Goal: Transaction & Acquisition: Purchase product/service

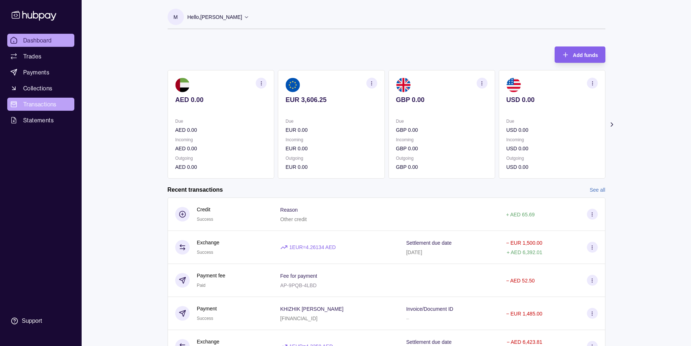
click at [44, 102] on span "Transactions" at bounding box center [39, 104] width 33 height 9
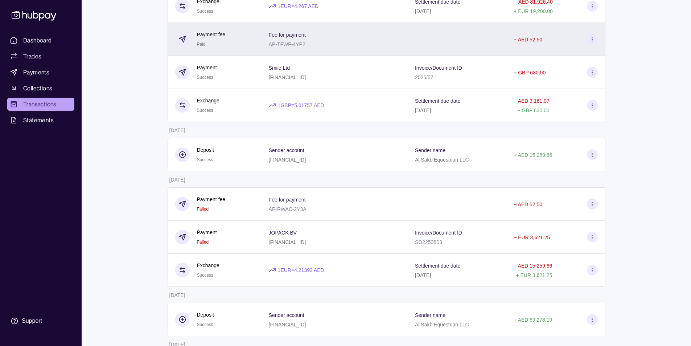
scroll to position [726, 0]
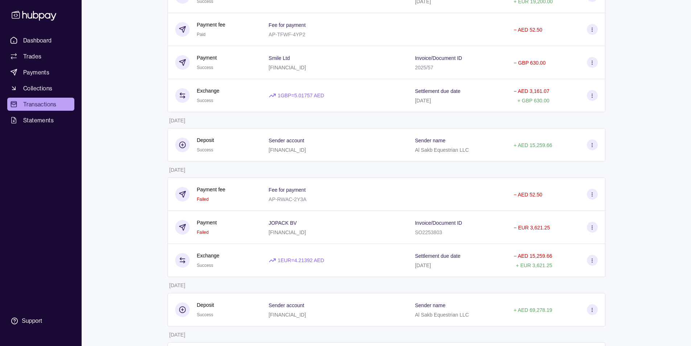
click at [593, 261] on icon at bounding box center [592, 260] width 5 height 5
click at [327, 224] on html "Dashboard Trades Payments Collections Transactions Statements Support M Hello, …" at bounding box center [345, 285] width 691 height 2022
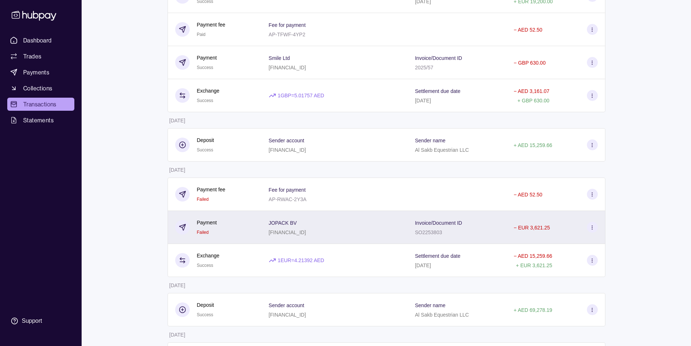
click at [594, 227] on icon at bounding box center [592, 227] width 5 height 5
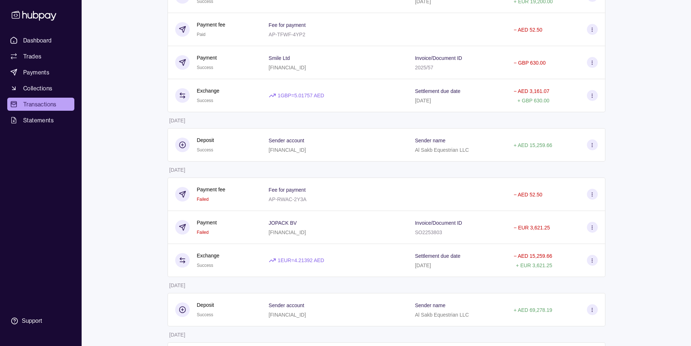
click at [326, 203] on html "Dashboard Trades Payments Collections Transactions Statements Support M Hello, …" at bounding box center [345, 285] width 691 height 2022
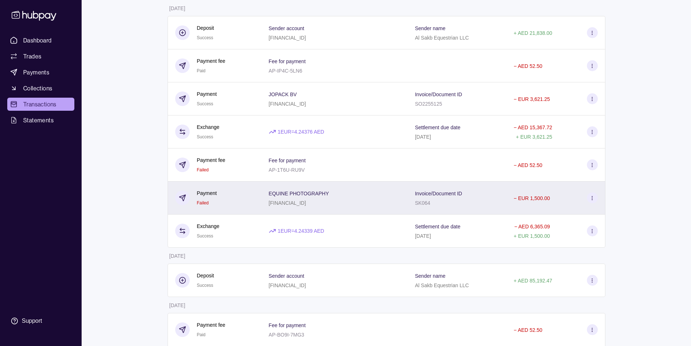
scroll to position [290, 0]
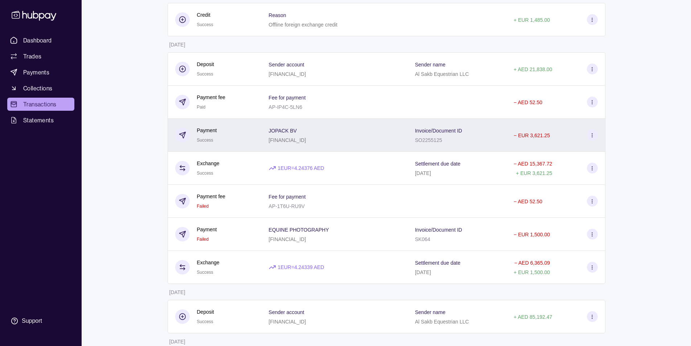
click at [591, 135] on icon at bounding box center [592, 134] width 5 height 5
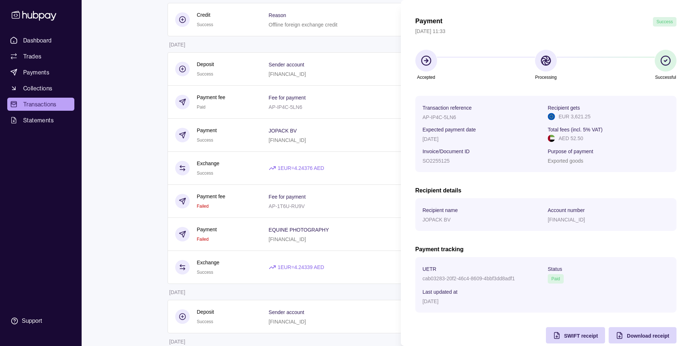
scroll to position [33, 0]
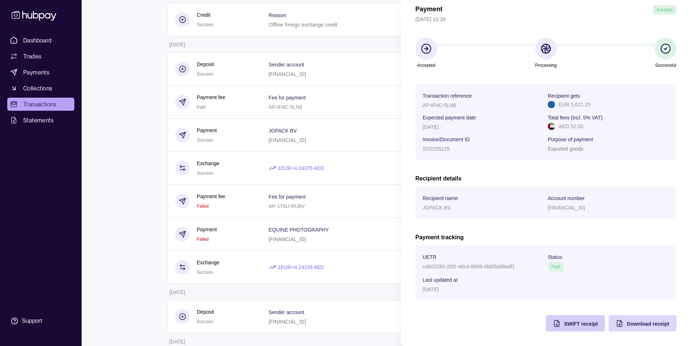
click at [578, 325] on span "SWIFT receipt" at bounding box center [581, 324] width 34 height 6
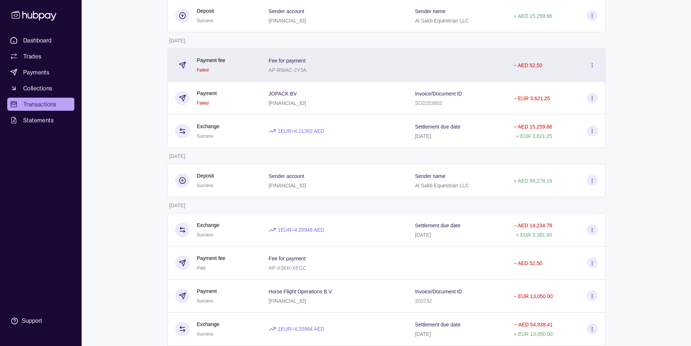
scroll to position [835, 0]
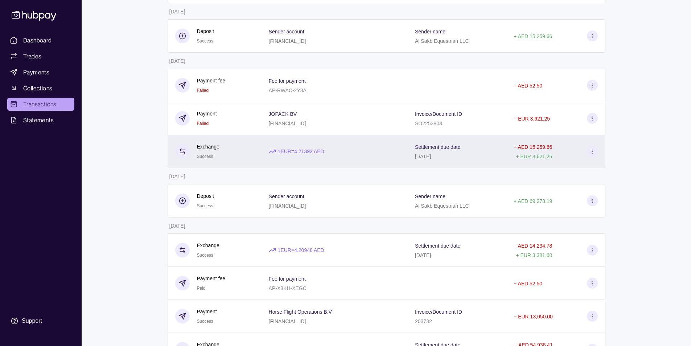
click at [594, 152] on icon at bounding box center [592, 151] width 5 height 5
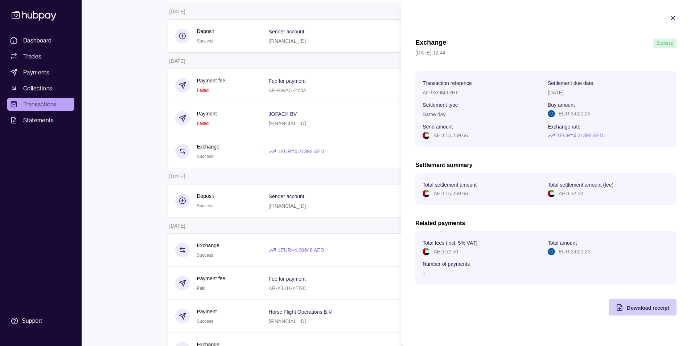
click at [634, 308] on span "Download receipt" at bounding box center [648, 308] width 42 height 6
click at [135, 194] on html "Dashboard Trades Payments Collections Transactions Statements Support M Hello, …" at bounding box center [345, 176] width 691 height 2022
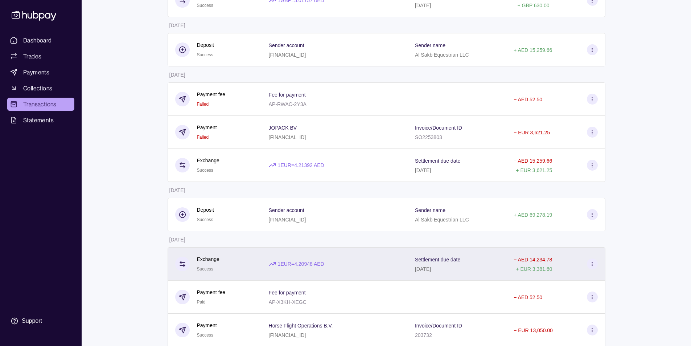
scroll to position [798, 0]
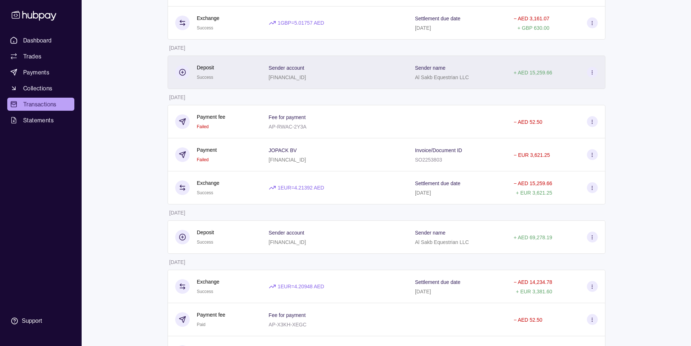
click at [592, 73] on icon at bounding box center [592, 72] width 5 height 5
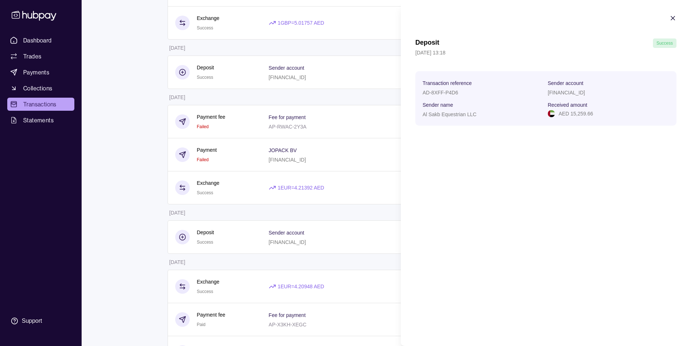
click at [124, 180] on html "Dashboard Trades Payments Collections Transactions Statements Support M Hello, …" at bounding box center [345, 213] width 691 height 2022
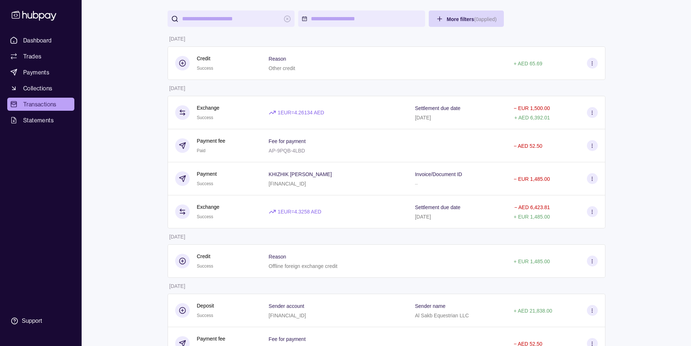
scroll to position [36, 0]
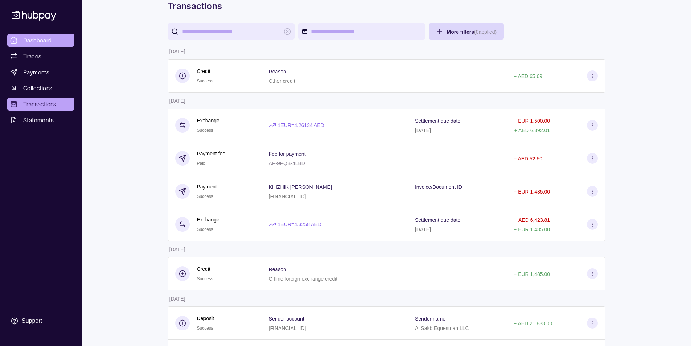
click at [27, 35] on link "Dashboard" at bounding box center [40, 40] width 67 height 13
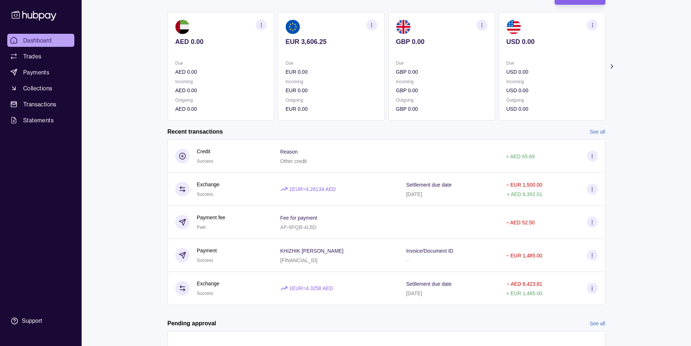
scroll to position [73, 0]
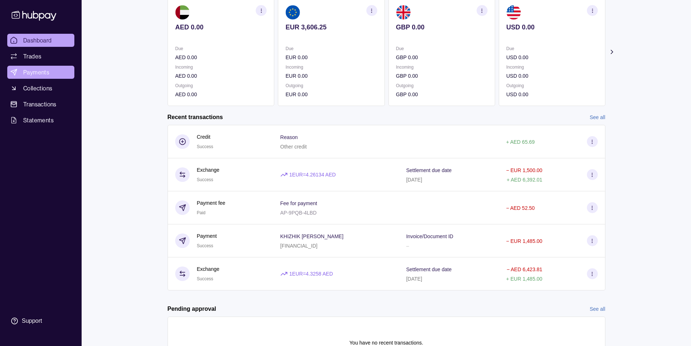
click at [40, 73] on span "Payments" at bounding box center [36, 72] width 26 height 9
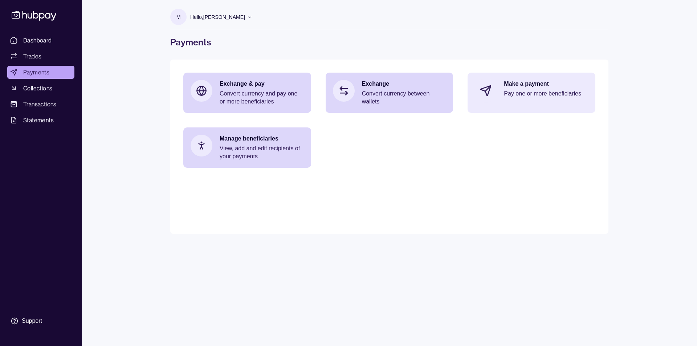
click at [538, 90] on p "Pay one or more beneficiaries" at bounding box center [546, 94] width 84 height 8
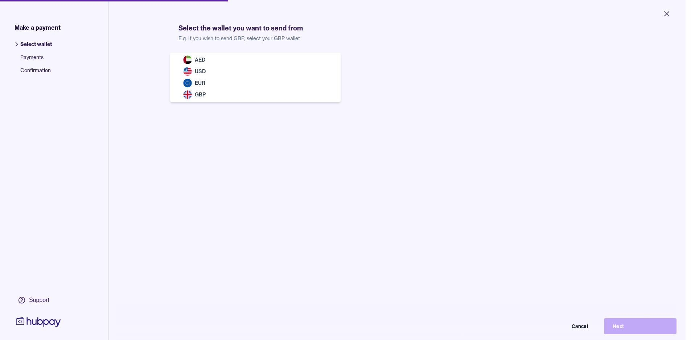
click at [257, 70] on body "Close Make a payment Select wallet Payments Confirmation Support Select the wal…" at bounding box center [343, 170] width 686 height 340
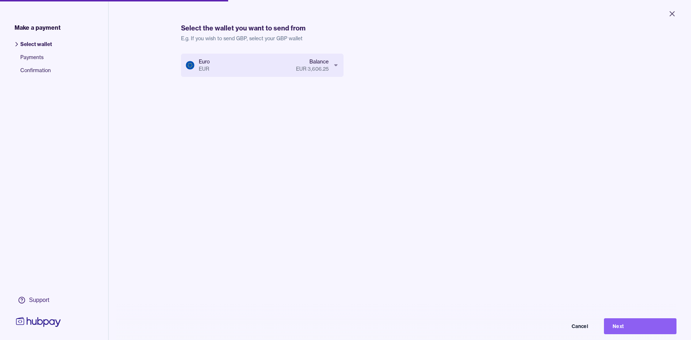
click at [295, 152] on div "Euro EUR Balance EUR 3,606.25 Cancel Next" at bounding box center [400, 224] width 438 height 340
click at [621, 330] on button "Next" at bounding box center [640, 327] width 73 height 16
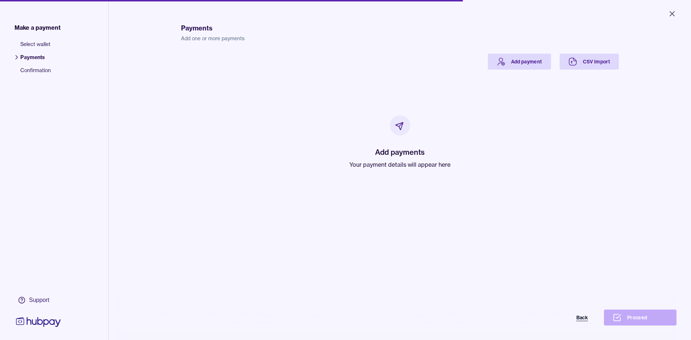
click at [584, 323] on button "Back" at bounding box center [560, 318] width 73 height 16
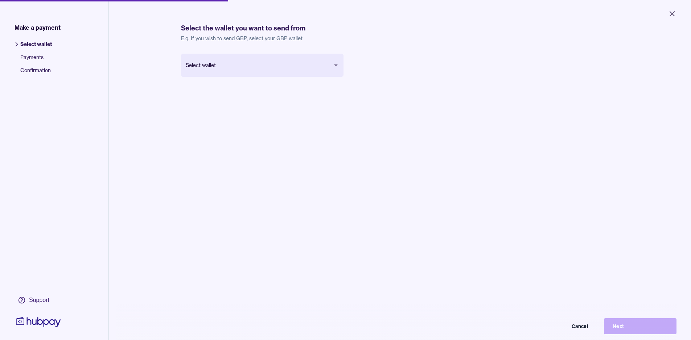
click at [205, 67] on body "Close Make a payment Select wallet Payments Confirmation Support Select the wal…" at bounding box center [345, 170] width 691 height 340
drag, startPoint x: 243, startPoint y: 115, endPoint x: 327, endPoint y: 130, distance: 85.5
click at [245, 115] on div "Euro EUR Balance EUR 3,606.25 Cancel Next" at bounding box center [400, 224] width 438 height 340
click at [635, 330] on button "Next" at bounding box center [640, 327] width 73 height 16
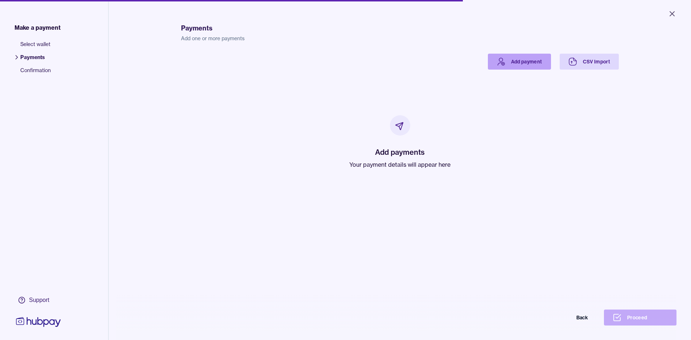
click at [520, 66] on link "Add payment" at bounding box center [519, 62] width 63 height 16
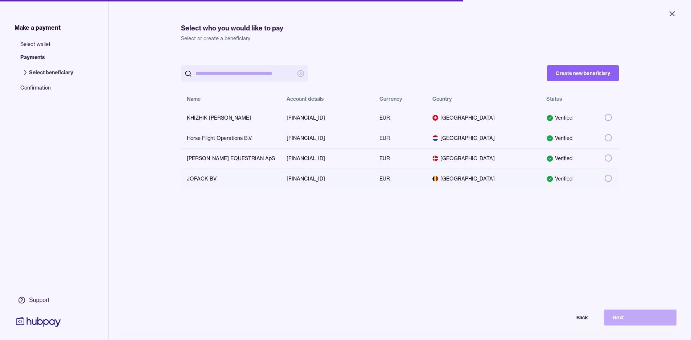
click at [605, 180] on button "button" at bounding box center [608, 178] width 7 height 7
click at [623, 321] on button "Next" at bounding box center [640, 318] width 73 height 16
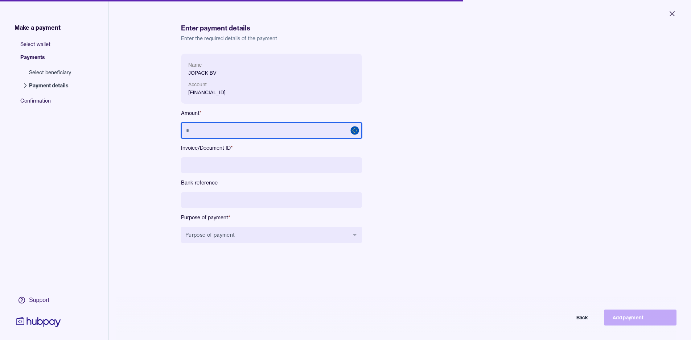
click at [221, 132] on input "text" at bounding box center [271, 131] width 181 height 16
type input "********"
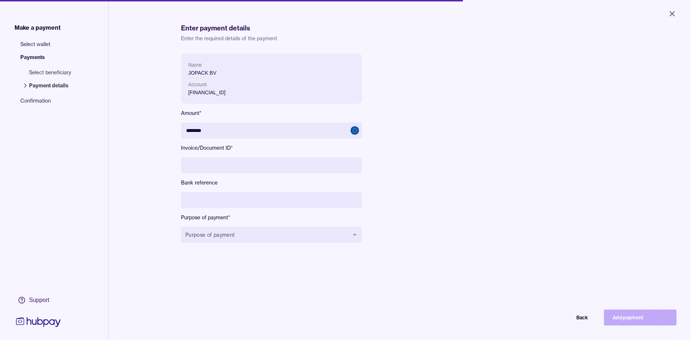
click at [249, 165] on input at bounding box center [271, 165] width 181 height 16
type input "*********"
click at [240, 201] on input at bounding box center [271, 200] width 181 height 16
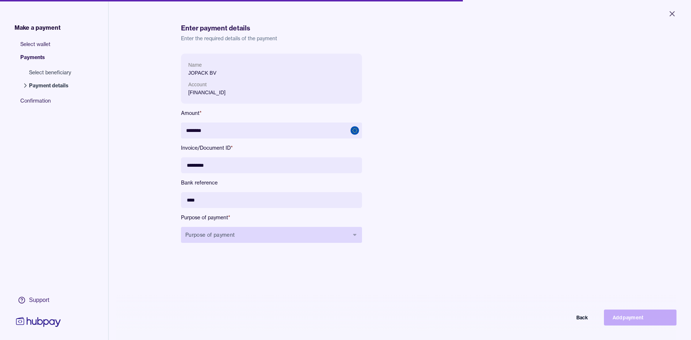
type input "****"
click at [221, 233] on button "Purpose of payment" at bounding box center [271, 235] width 181 height 16
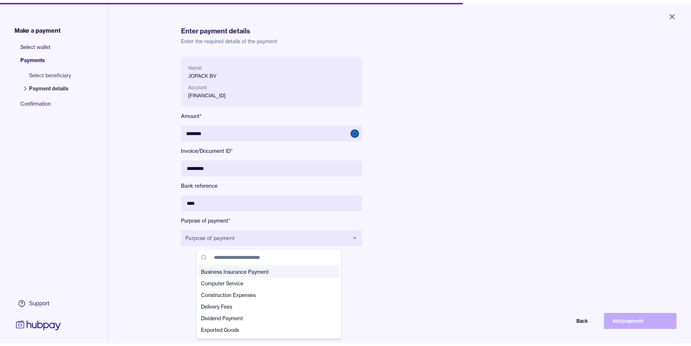
scroll to position [36, 0]
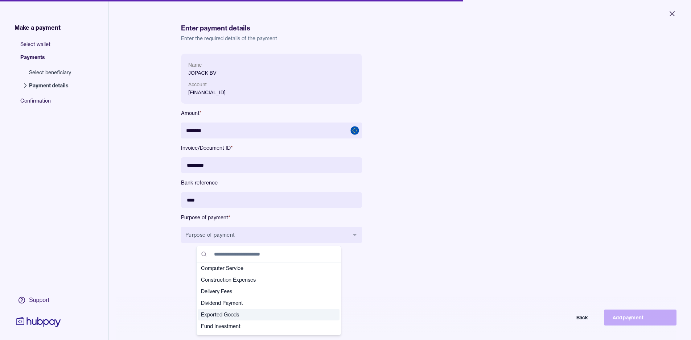
click at [229, 315] on span "Exported Goods" at bounding box center [264, 314] width 127 height 7
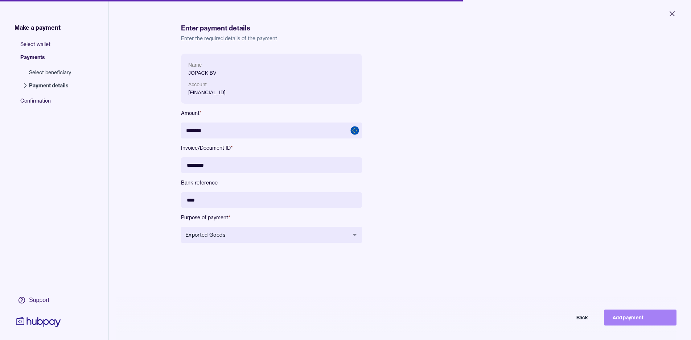
click at [630, 322] on button "Add payment" at bounding box center [640, 318] width 73 height 16
type input "*******"
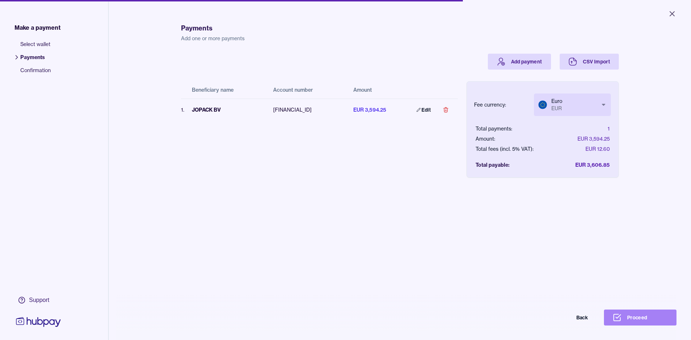
click at [645, 325] on button "Proceed" at bounding box center [640, 318] width 73 height 16
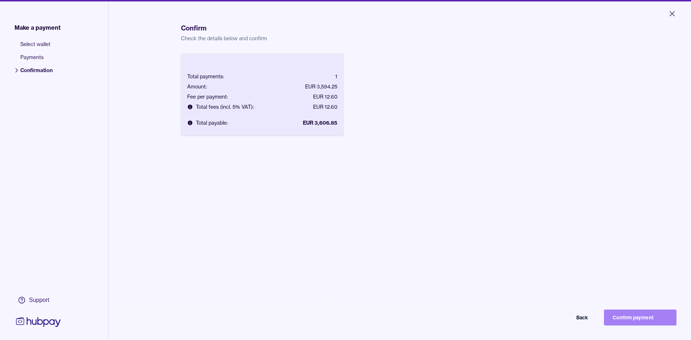
click at [649, 323] on button "Confirm payment" at bounding box center [640, 318] width 73 height 16
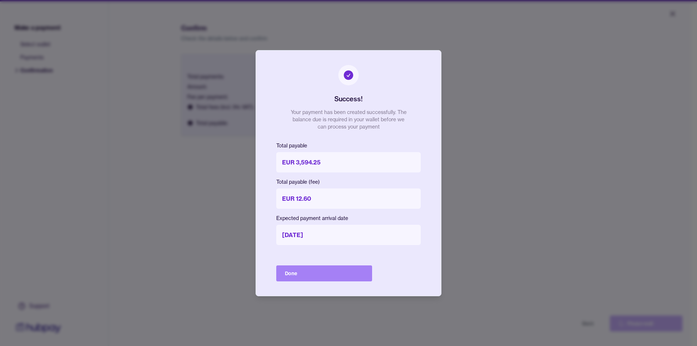
click at [314, 271] on button "Done" at bounding box center [324, 273] width 96 height 16
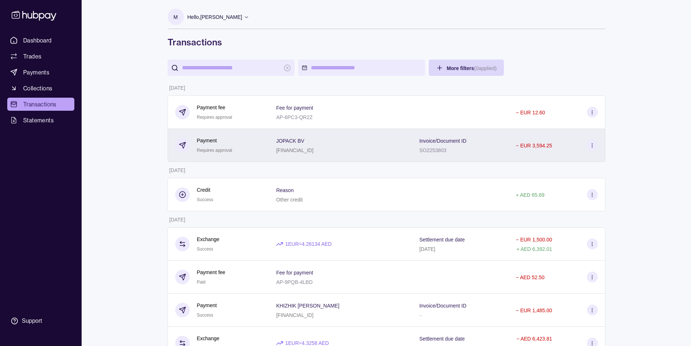
click at [592, 145] on icon at bounding box center [592, 145] width 5 height 5
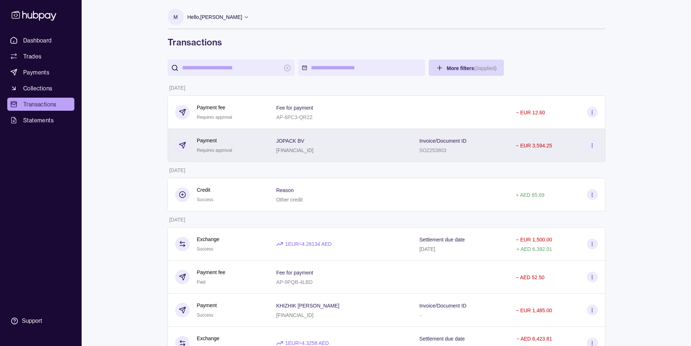
click at [592, 145] on icon at bounding box center [592, 145] width 5 height 5
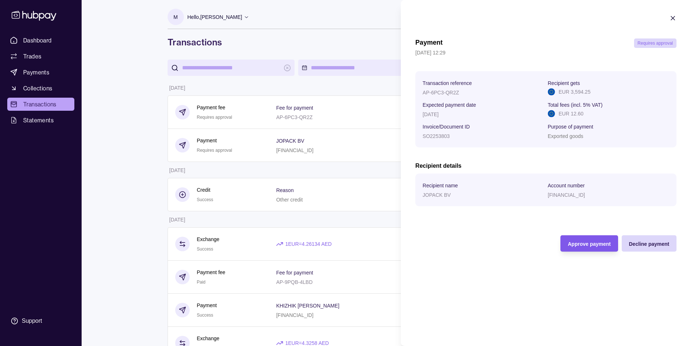
click at [567, 245] on div "Approve payment" at bounding box center [584, 243] width 54 height 16
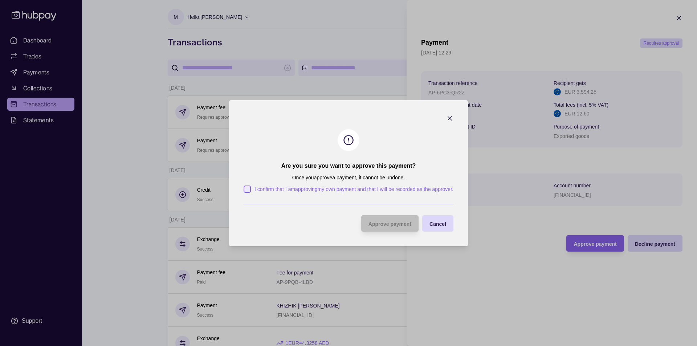
click at [246, 190] on button "I confirm that I am approving my own payment and that I will be recorded as the…" at bounding box center [247, 188] width 7 height 7
click at [248, 188] on button "I confirm that I am approving my own payment and that I will be recorded as the…" at bounding box center [247, 188] width 7 height 7
click at [400, 225] on span "Approve payment" at bounding box center [389, 224] width 43 height 6
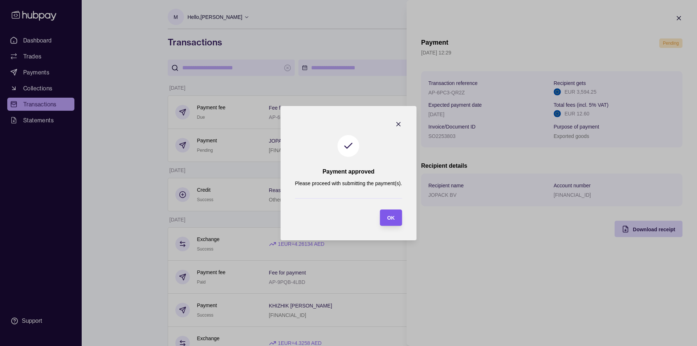
click at [392, 219] on span "OK" at bounding box center [391, 218] width 8 height 6
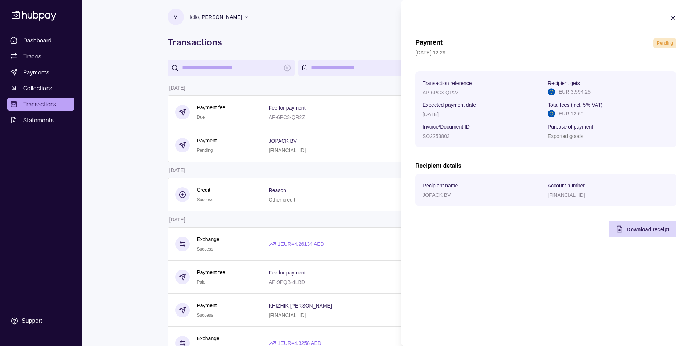
click at [512, 236] on div "Payment Pending [DATE] 12:29 Transaction reference AP-6PC3-QR2Z Recipient gets …" at bounding box center [546, 137] width 261 height 199
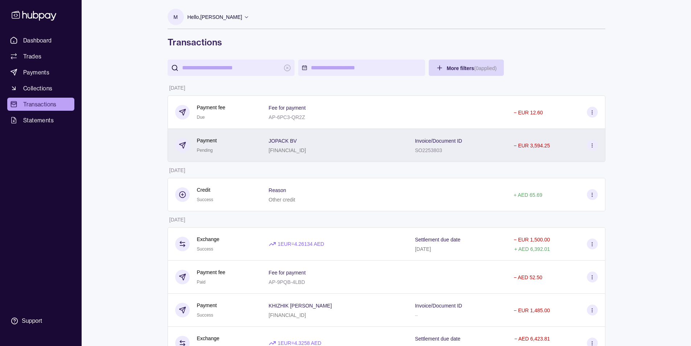
click at [593, 144] on icon at bounding box center [592, 145] width 5 height 5
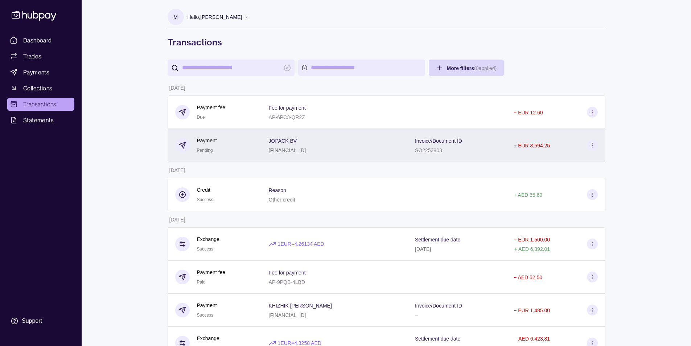
click at [594, 146] on icon at bounding box center [592, 145] width 5 height 5
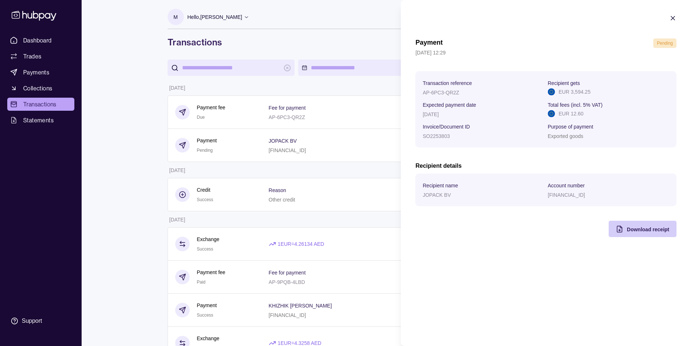
click at [651, 230] on span "Download receipt" at bounding box center [648, 229] width 42 height 6
